Goal: Task Accomplishment & Management: Manage account settings

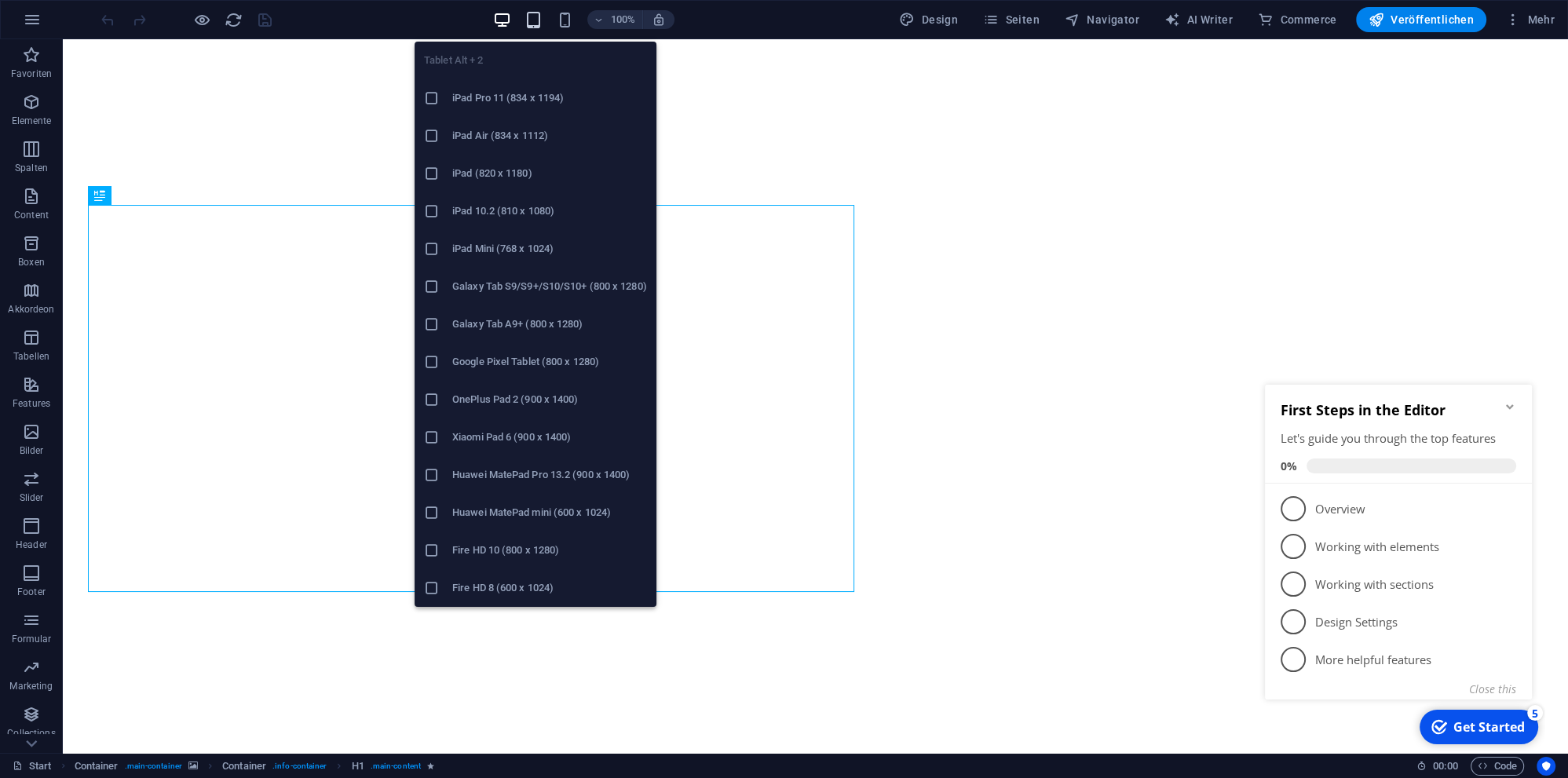
click at [532, 16] on icon "button" at bounding box center [534, 20] width 18 height 18
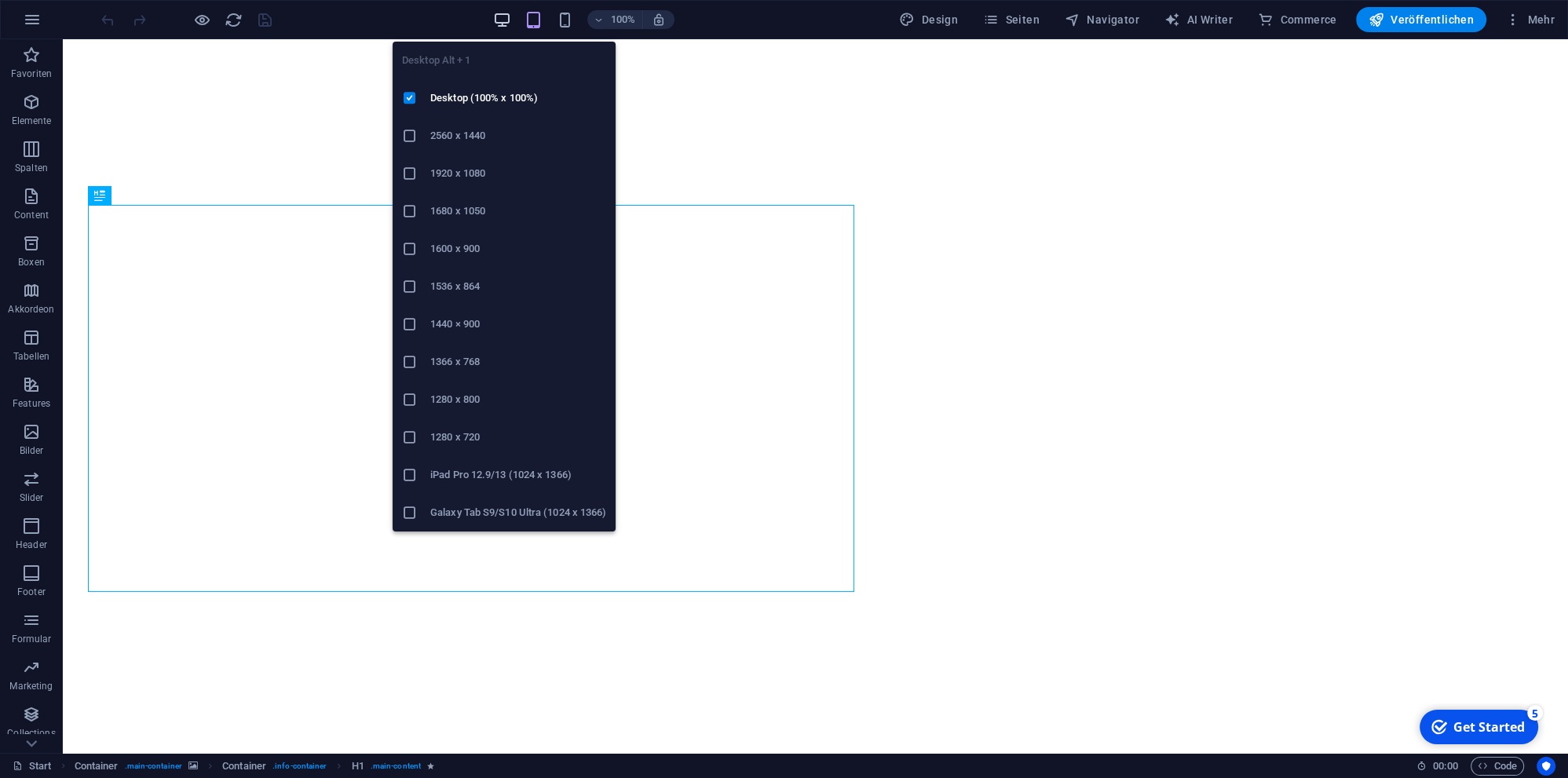
click at [511, 12] on icon "button" at bounding box center [503, 20] width 18 height 18
click at [504, 20] on icon "button" at bounding box center [503, 20] width 18 height 18
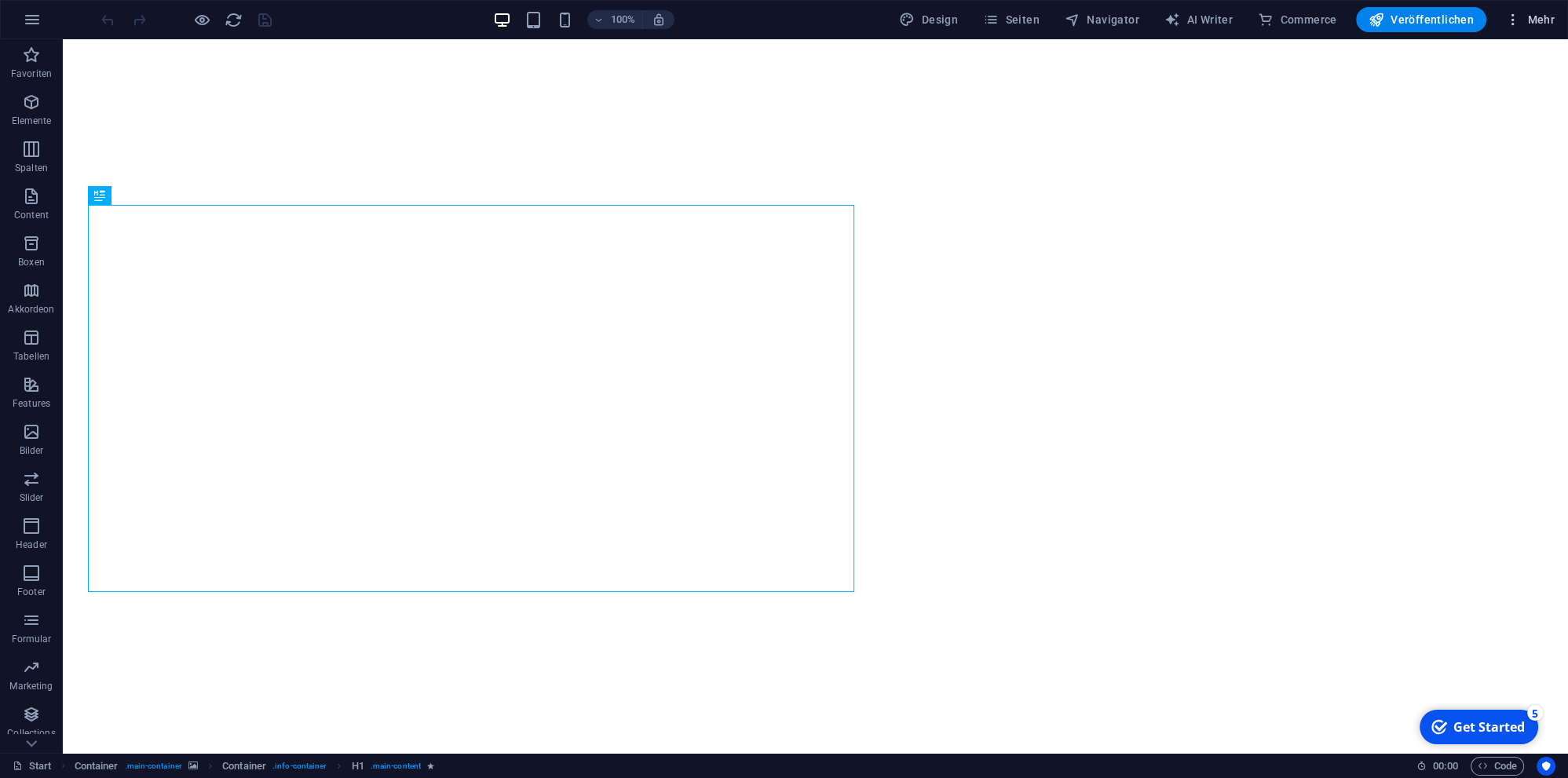
click at [1522, 13] on span "Mehr" at bounding box center [1529, 19] width 49 height 16
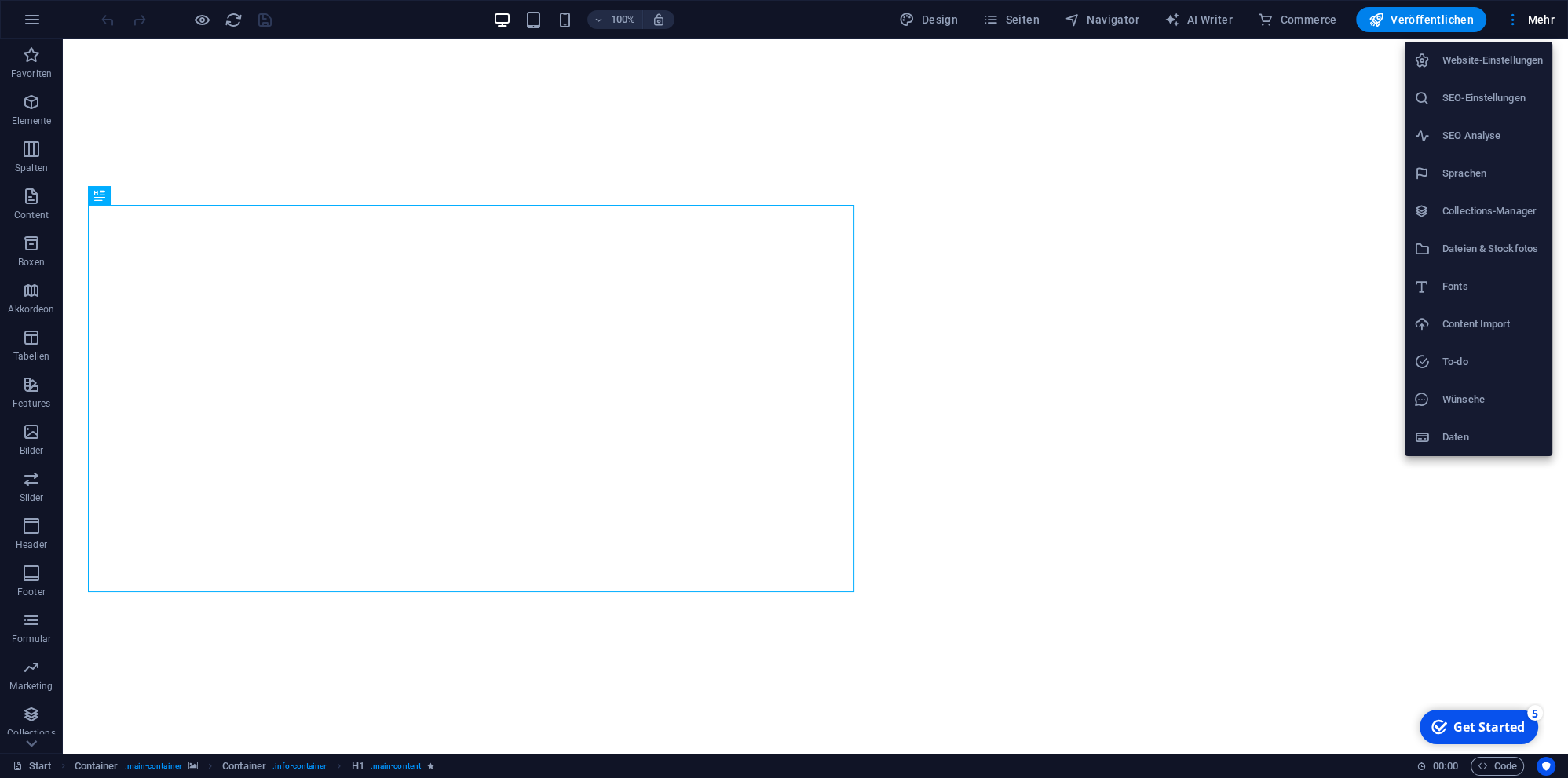
click at [1472, 61] on h6 "Website-Einstellungen" at bounding box center [1493, 60] width 101 height 18
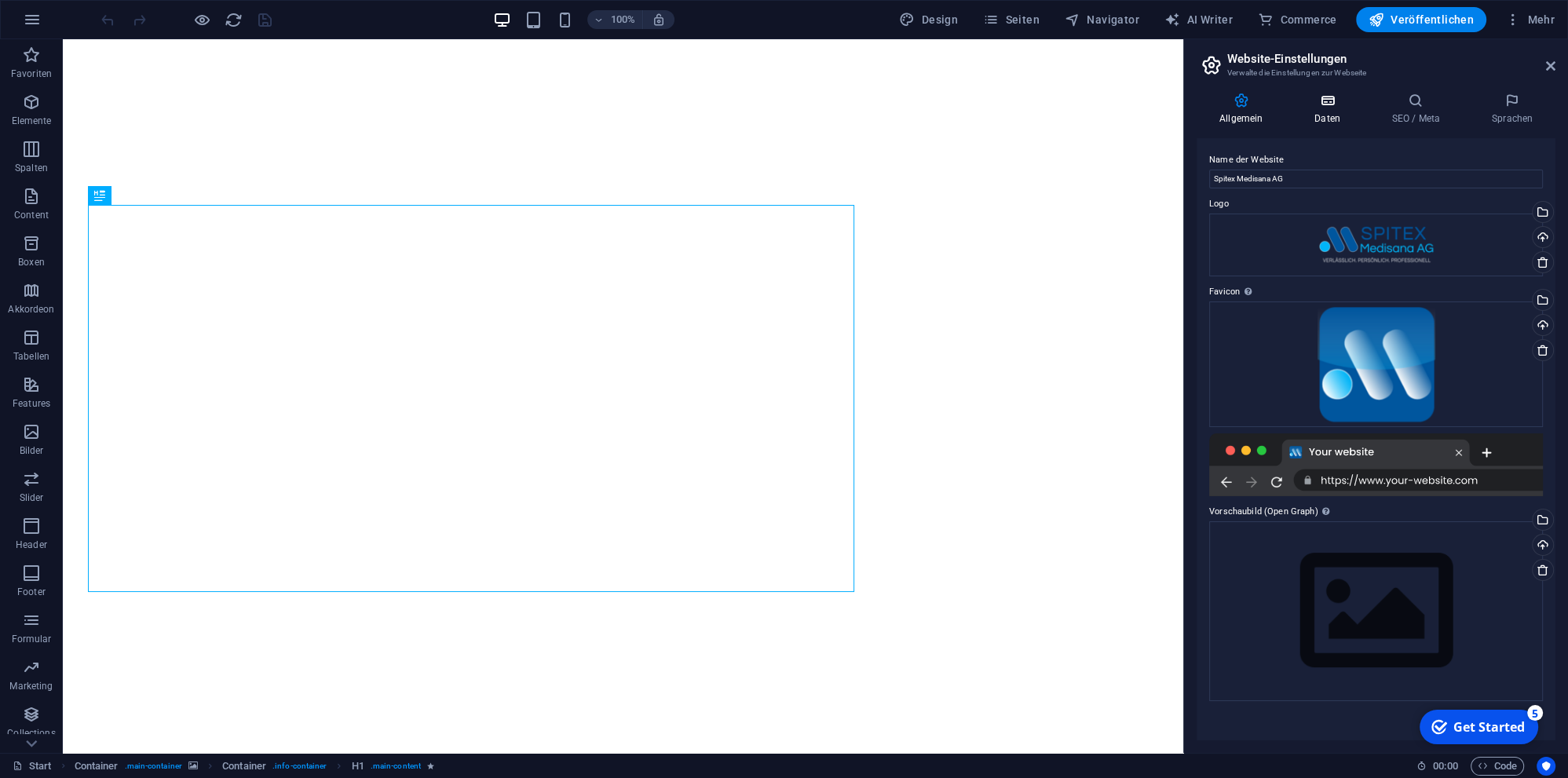
click at [1318, 111] on h4 "Daten" at bounding box center [1330, 109] width 78 height 33
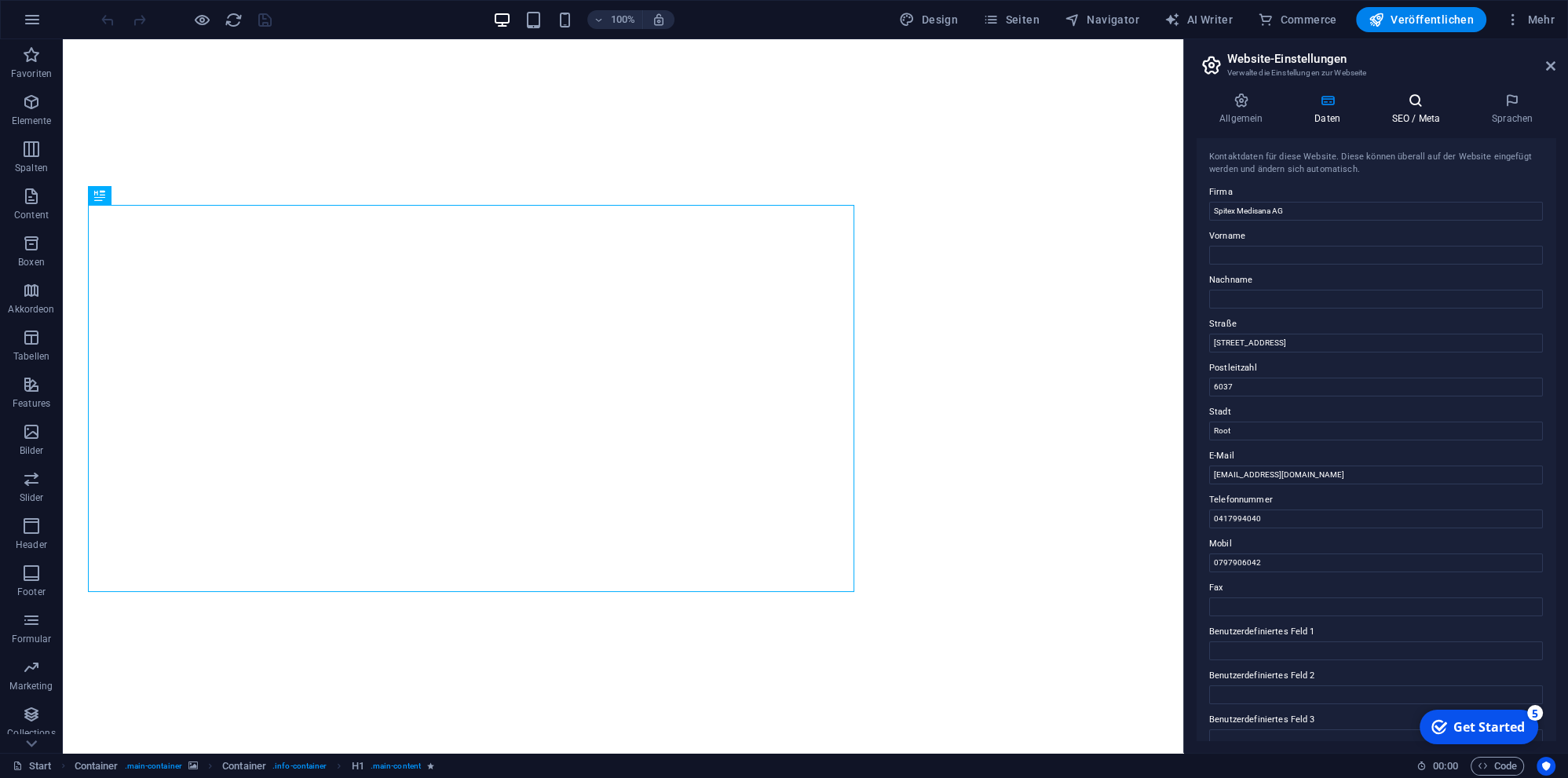
click at [1417, 116] on h4 "SEO / Meta" at bounding box center [1418, 109] width 100 height 33
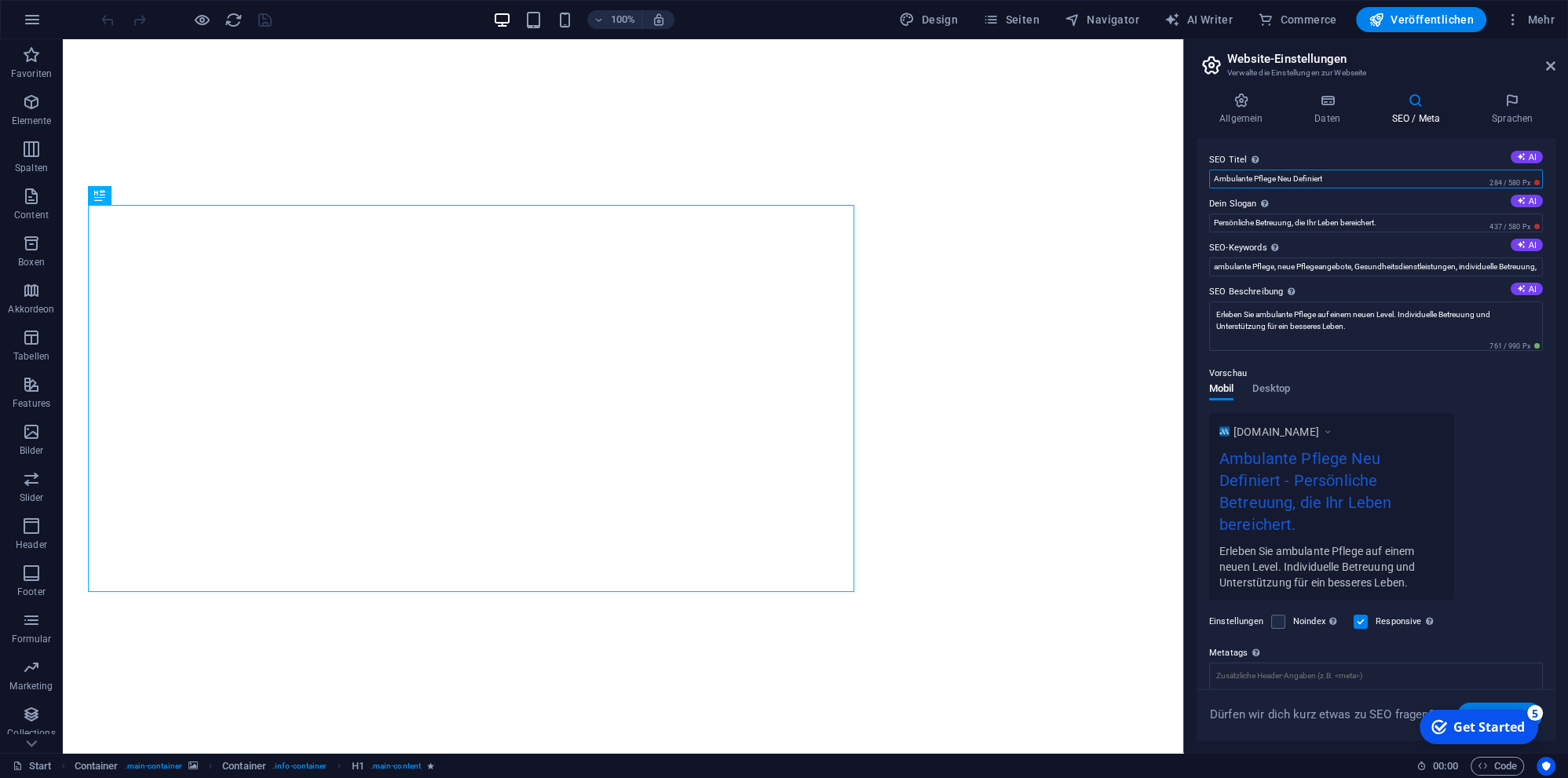
drag, startPoint x: 1344, startPoint y: 181, endPoint x: 1071, endPoint y: 181, distance: 273.0
click at [1209, 181] on input "Ambulante Pflege Neu Definiert" at bounding box center [1375, 178] width 333 height 18
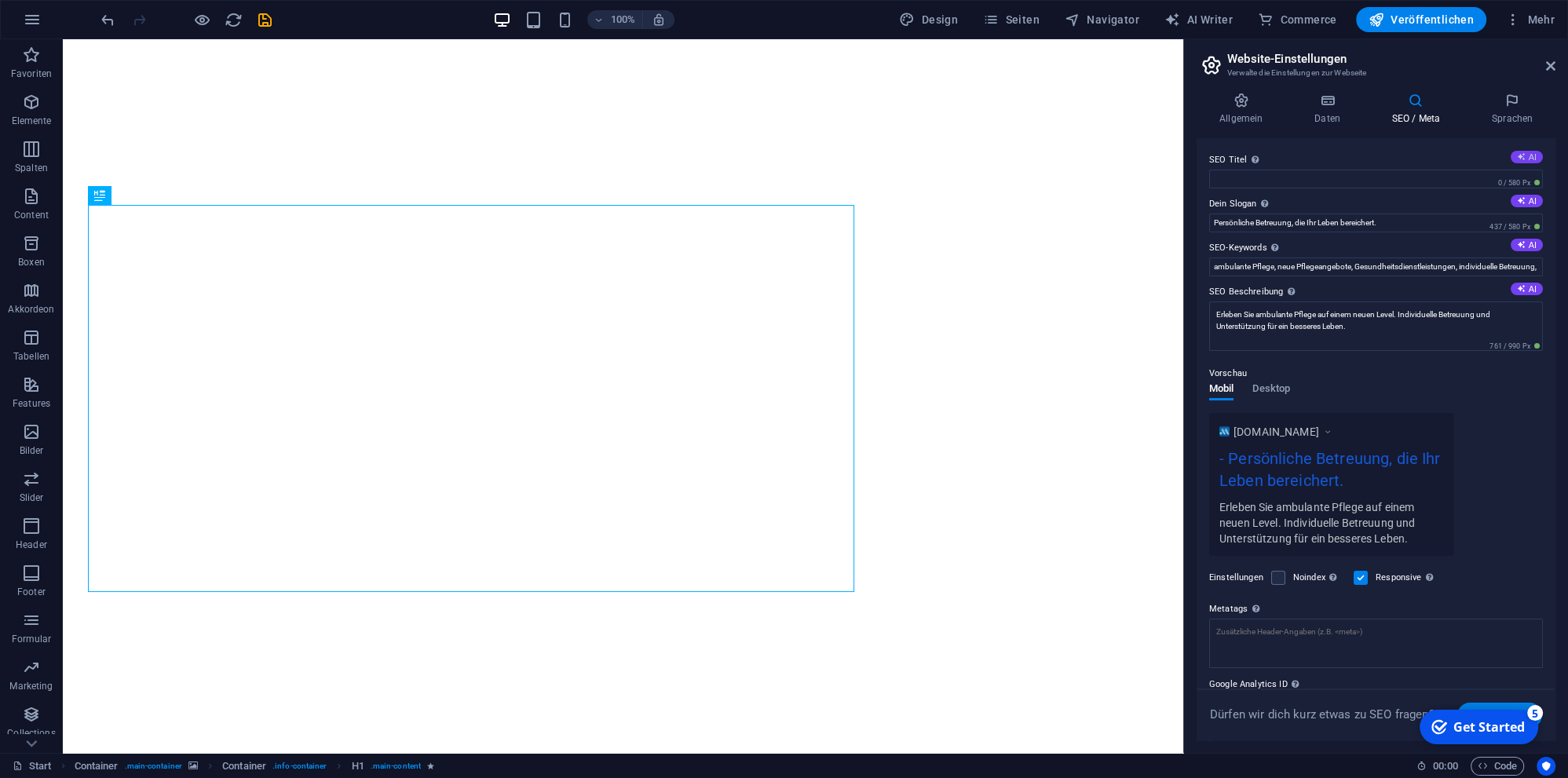
click at [1529, 156] on button "AI" at bounding box center [1526, 157] width 32 height 13
type input "Ambulante Pflege neu definiert"
